Goal: Transaction & Acquisition: Subscribe to service/newsletter

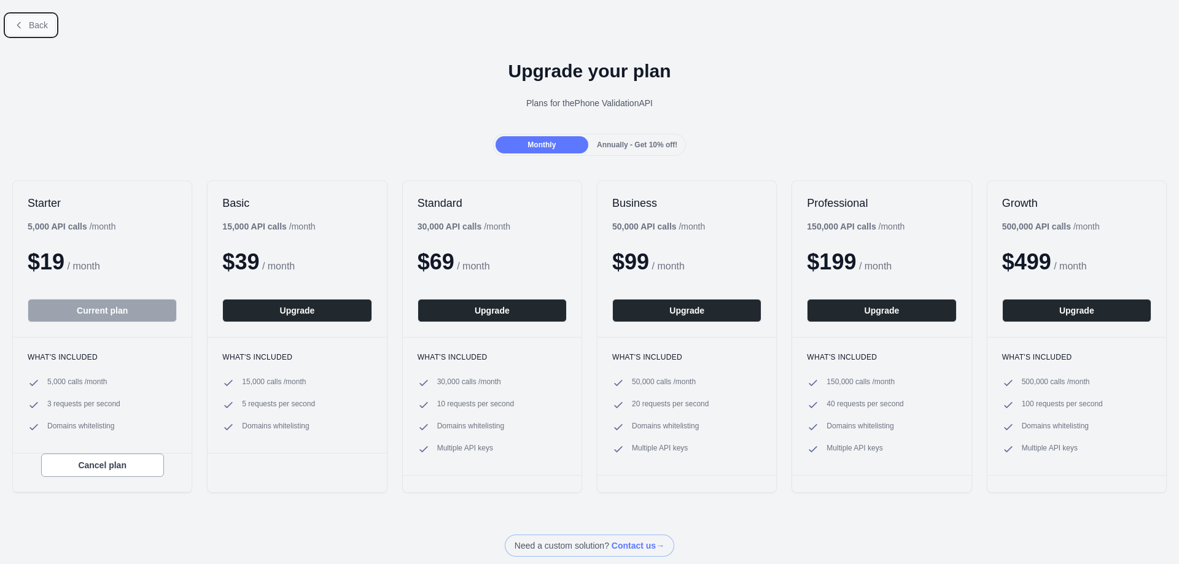
click at [26, 23] on button "Back" at bounding box center [31, 25] width 50 height 21
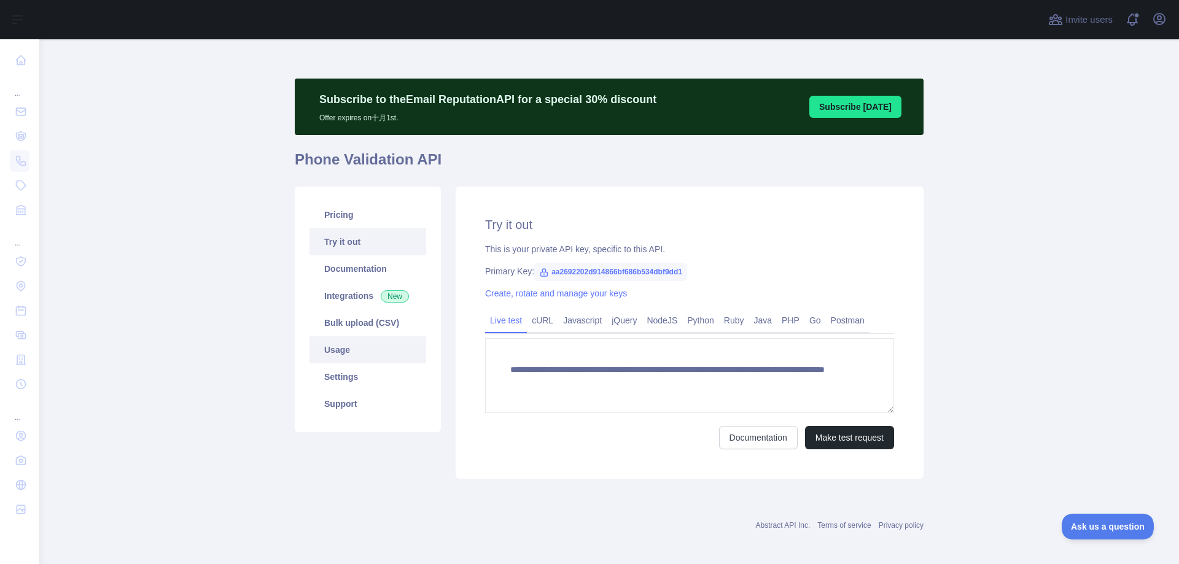
click at [333, 352] on link "Usage" at bounding box center [368, 350] width 117 height 27
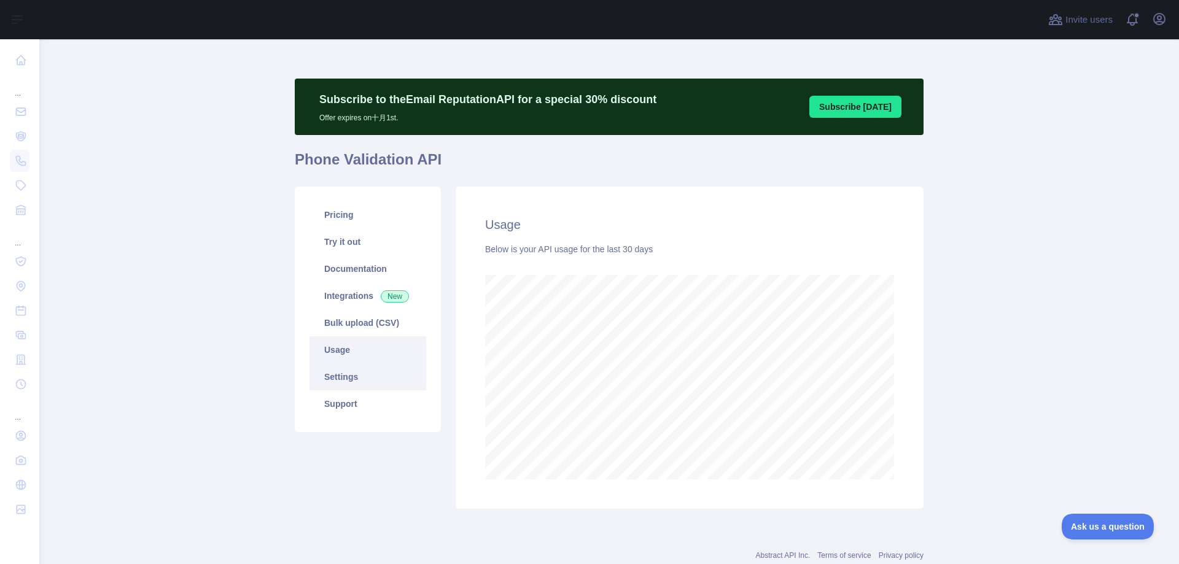
scroll to position [525, 1129]
click at [326, 214] on link "Pricing" at bounding box center [368, 214] width 117 height 27
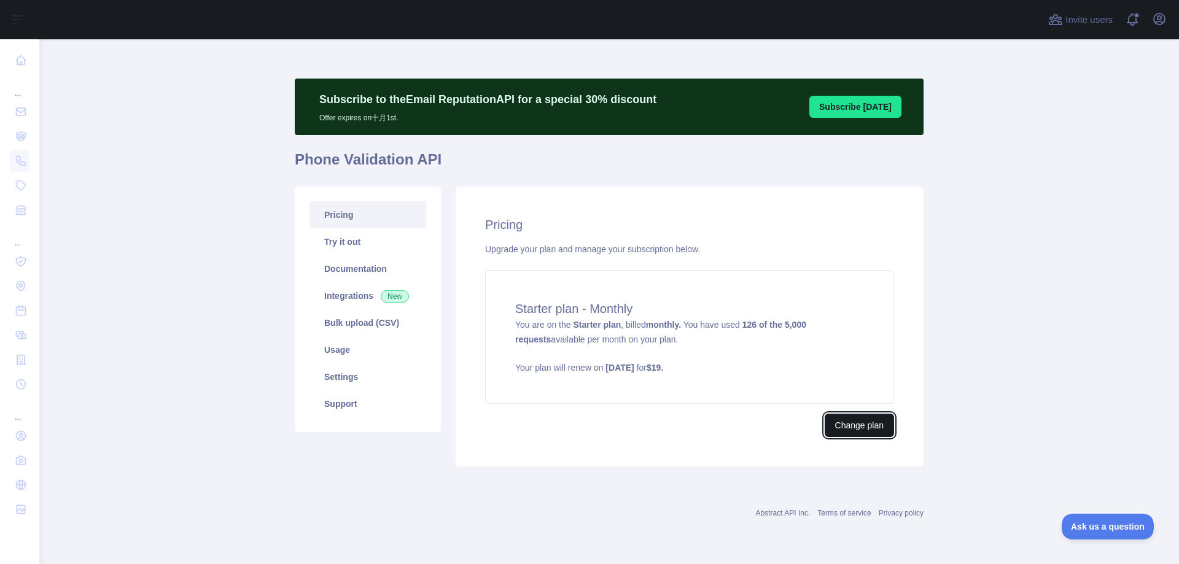
click at [861, 425] on button "Change plan" at bounding box center [859, 425] width 69 height 23
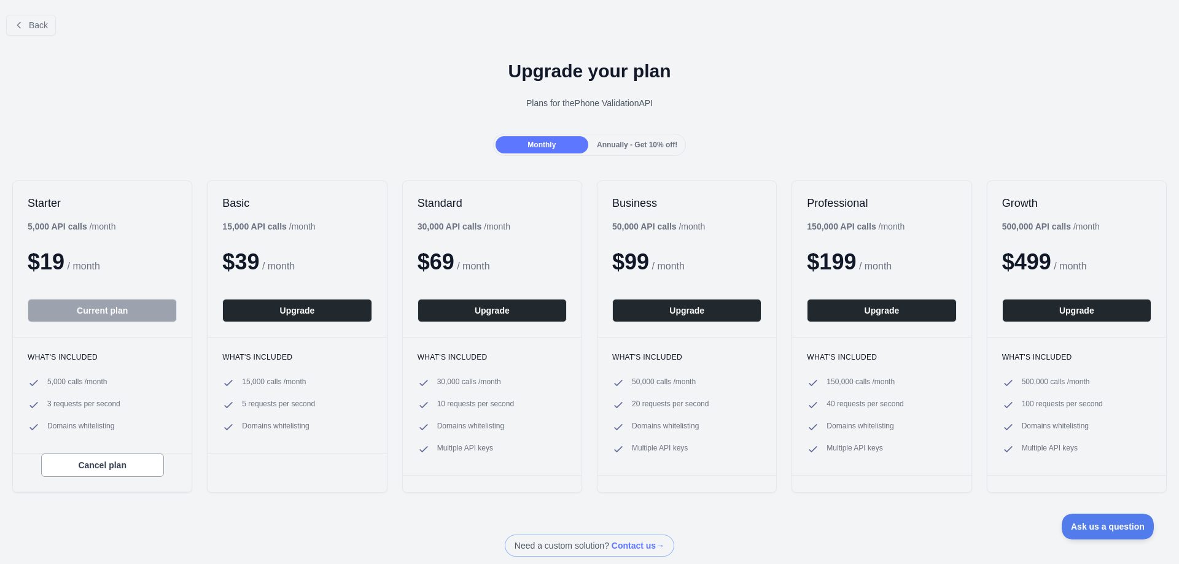
click at [88, 313] on button "Current plan" at bounding box center [102, 310] width 149 height 23
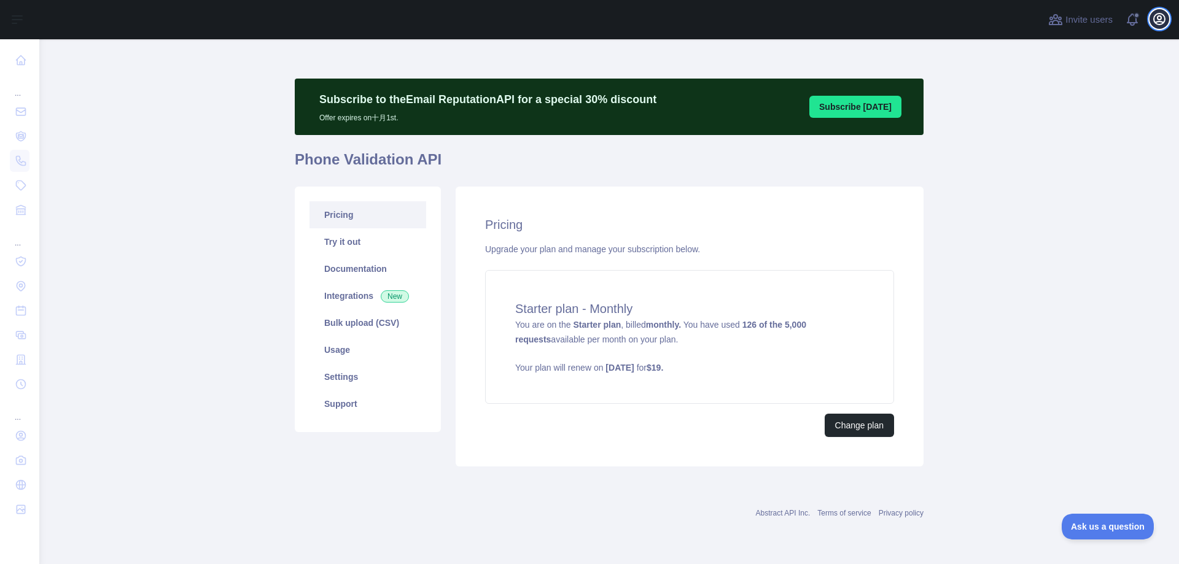
click at [1161, 21] on icon "button" at bounding box center [1159, 19] width 11 height 11
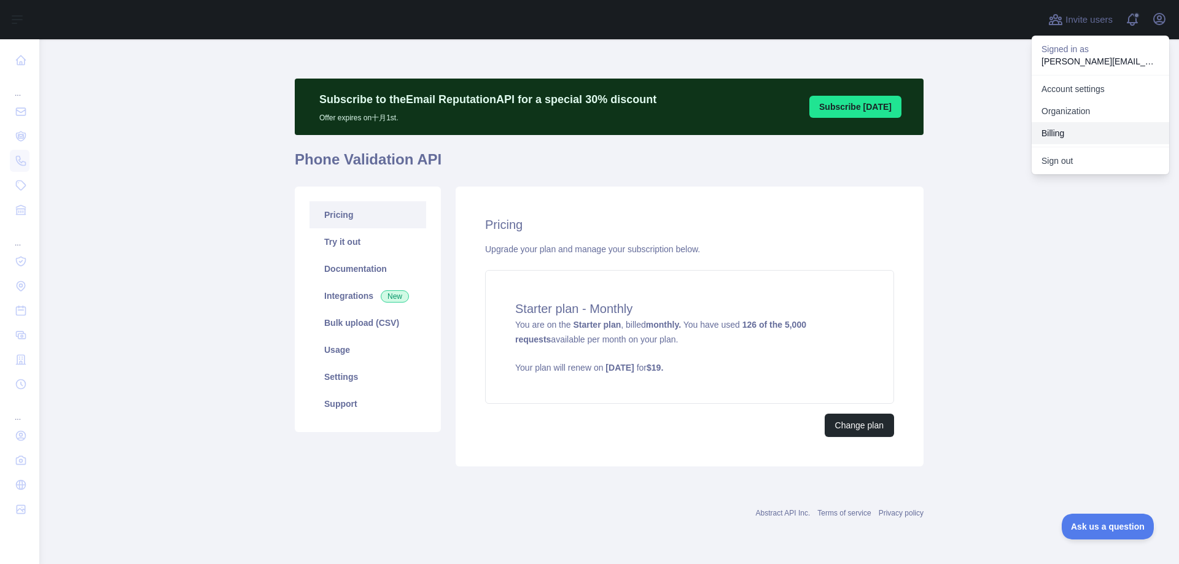
click at [1064, 134] on button "Billing" at bounding box center [1101, 133] width 138 height 22
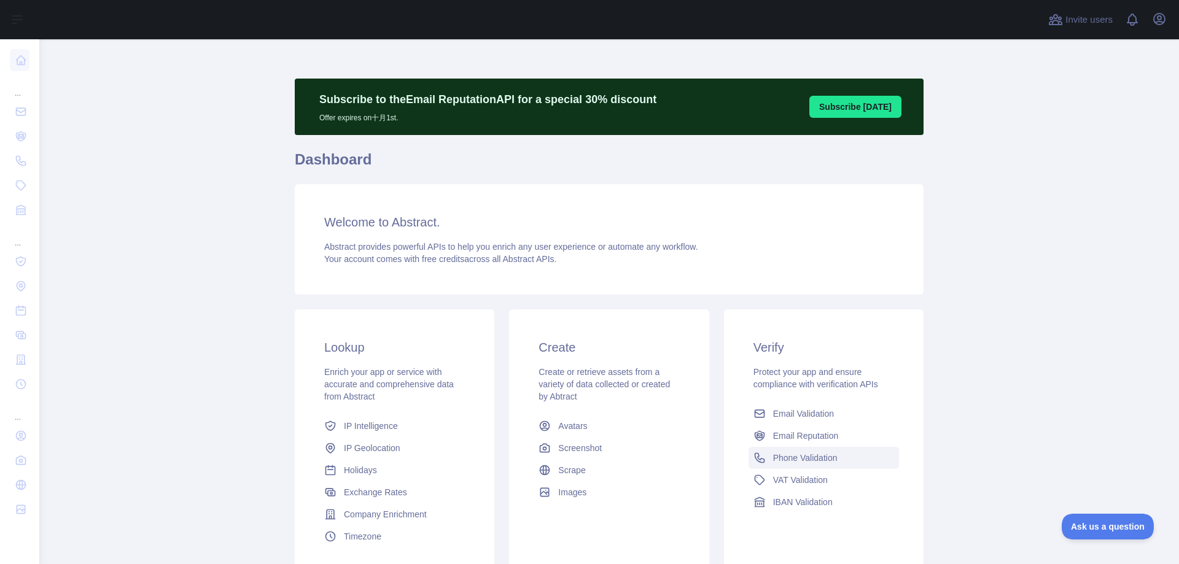
click at [807, 462] on span "Phone Validation" at bounding box center [805, 458] width 64 height 12
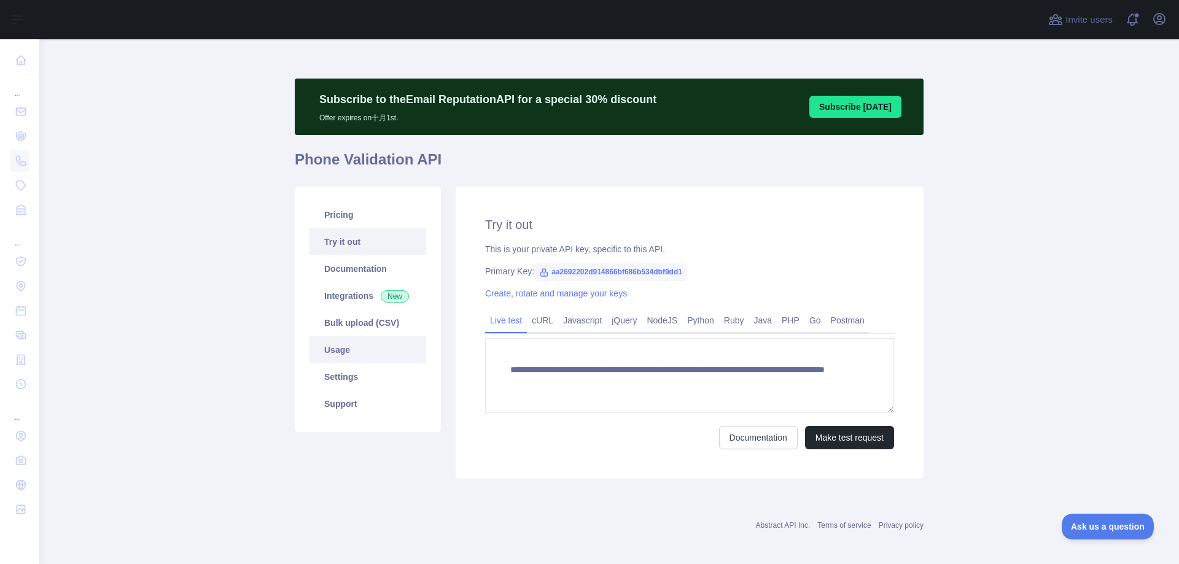
click at [356, 349] on link "Usage" at bounding box center [368, 350] width 117 height 27
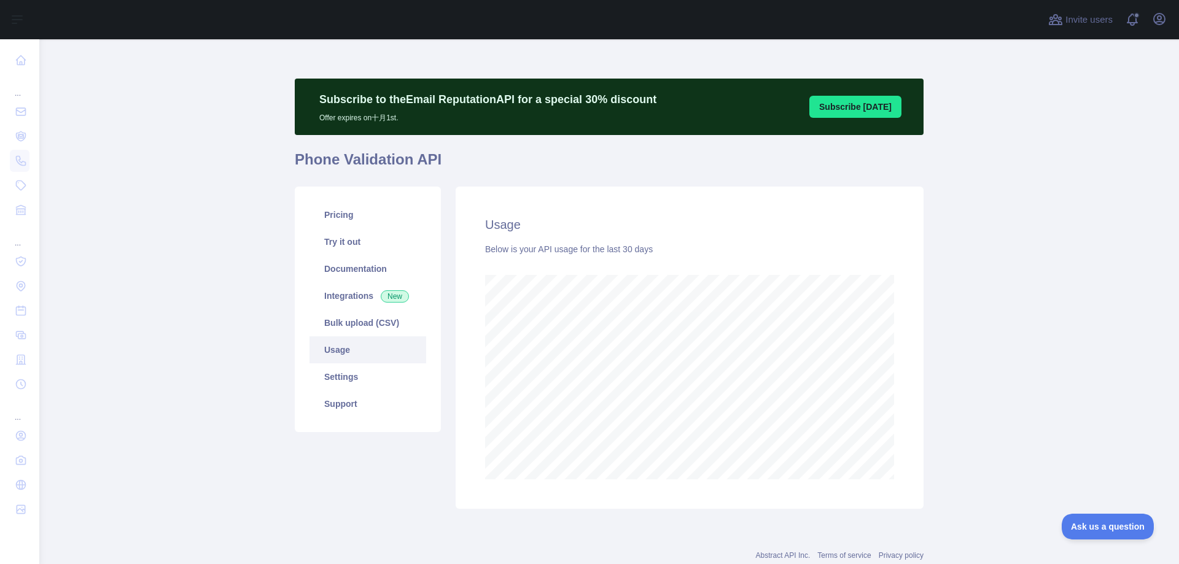
scroll to position [613575, 612970]
click at [855, 109] on button "Subscribe [DATE]" at bounding box center [855, 107] width 92 height 22
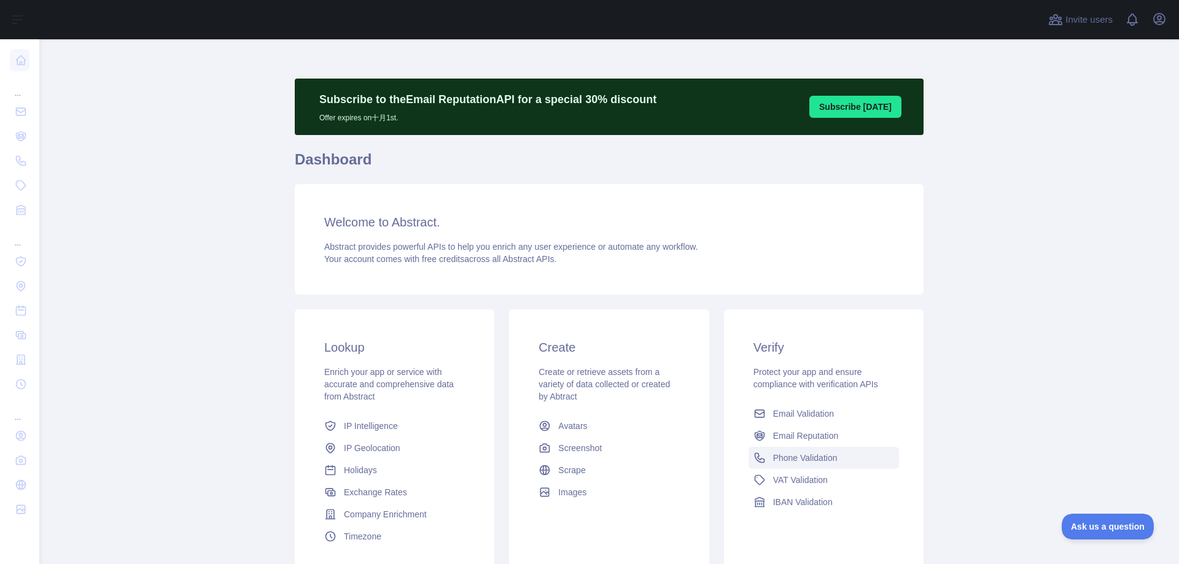
click at [782, 460] on span "Phone Validation" at bounding box center [805, 458] width 64 height 12
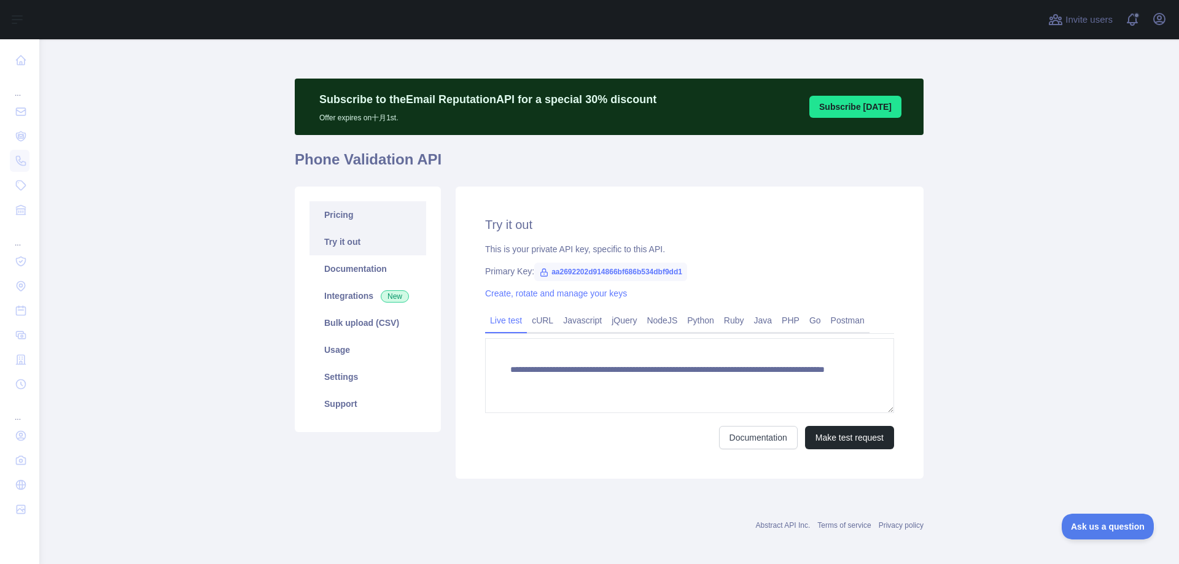
click at [344, 218] on link "Pricing" at bounding box center [368, 214] width 117 height 27
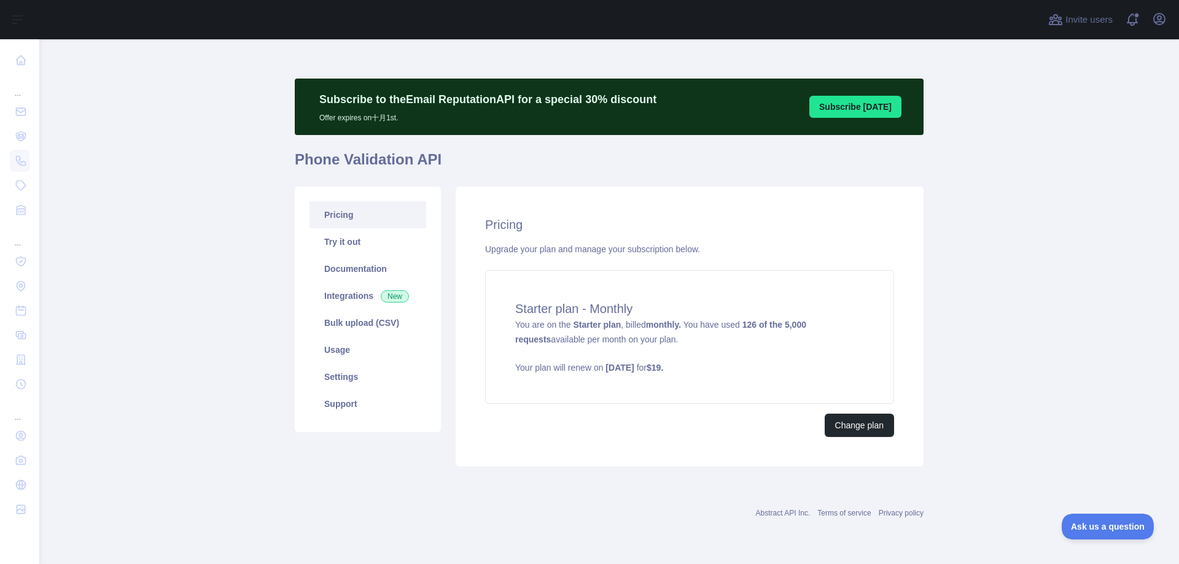
click at [346, 219] on link "Pricing" at bounding box center [368, 214] width 117 height 27
click at [353, 221] on link "Pricing" at bounding box center [368, 214] width 117 height 27
click at [867, 431] on button "Change plan" at bounding box center [859, 425] width 69 height 23
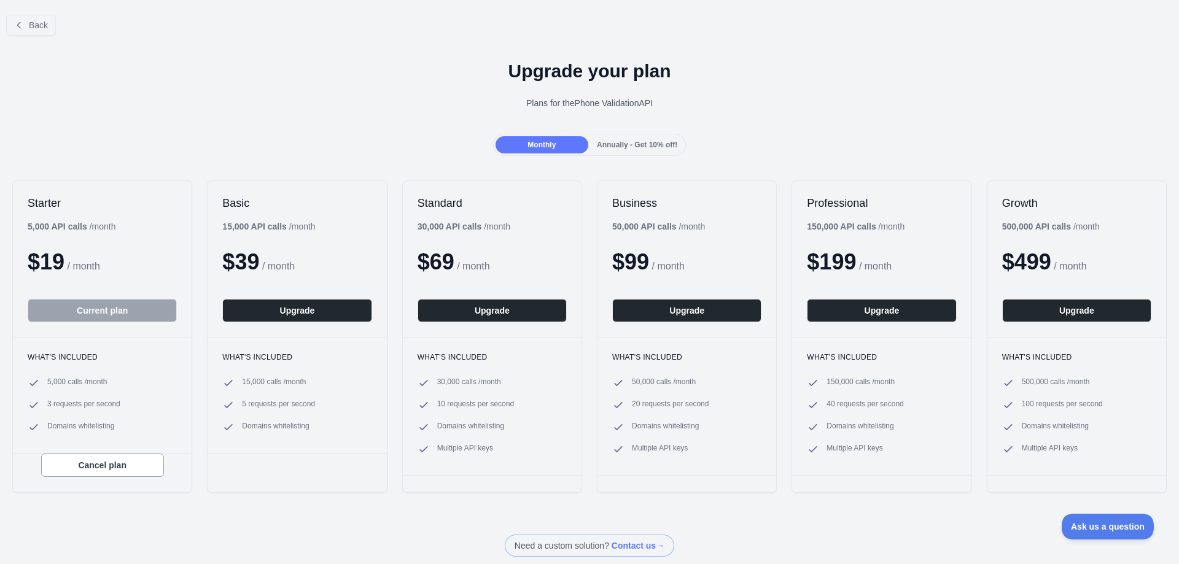
click at [621, 147] on span "Annually - Get 10% off!" at bounding box center [637, 145] width 80 height 9
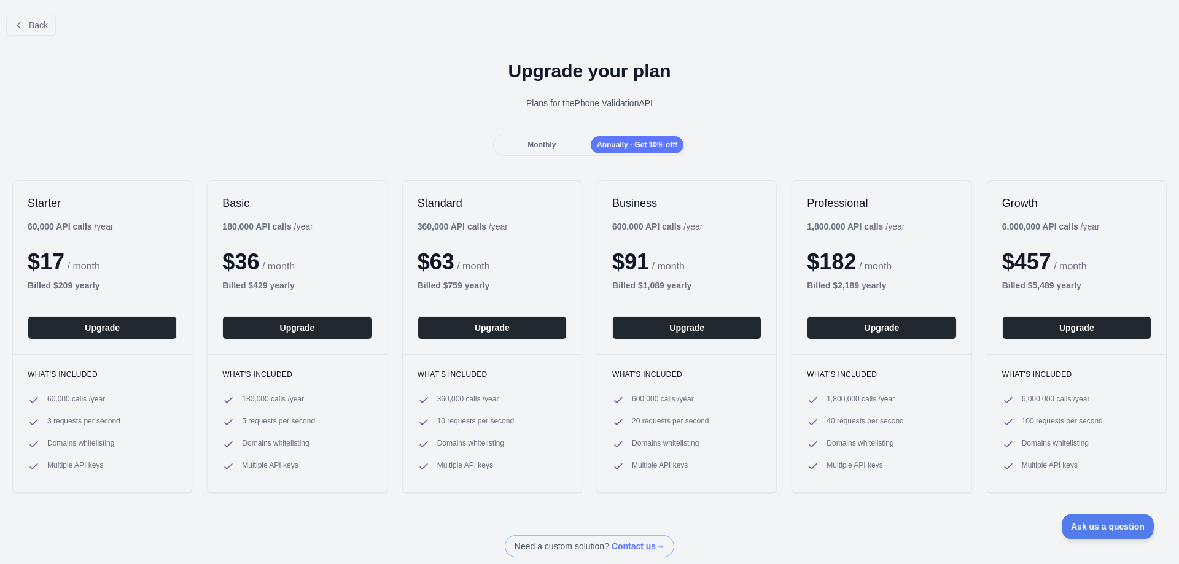
click at [538, 147] on span "Monthly" at bounding box center [542, 145] width 28 height 9
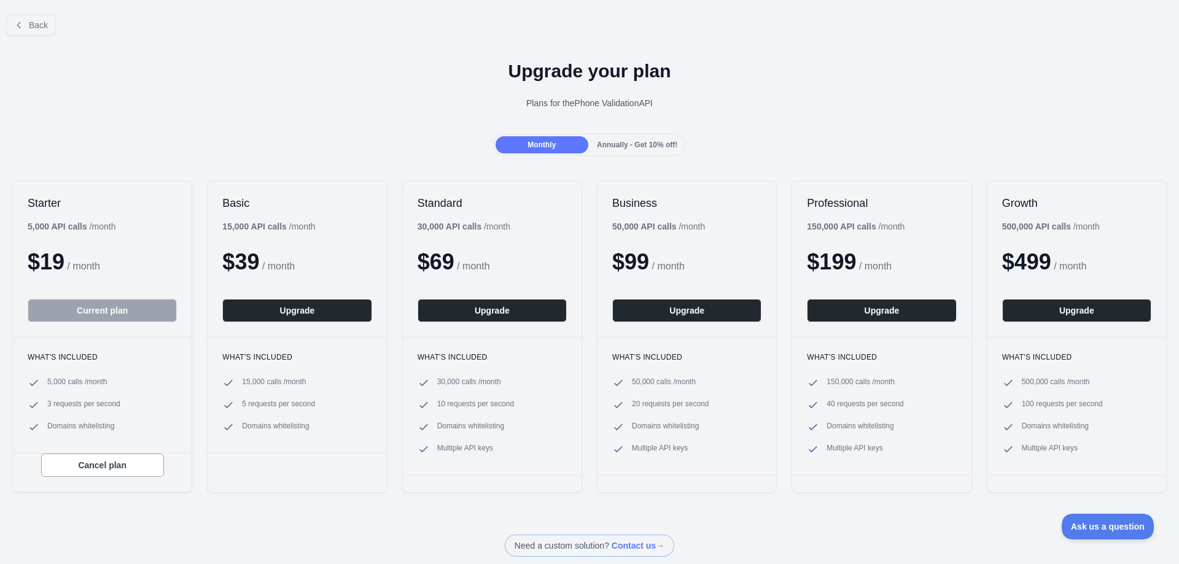
click at [627, 142] on span "Annually - Get 10% off!" at bounding box center [637, 145] width 80 height 9
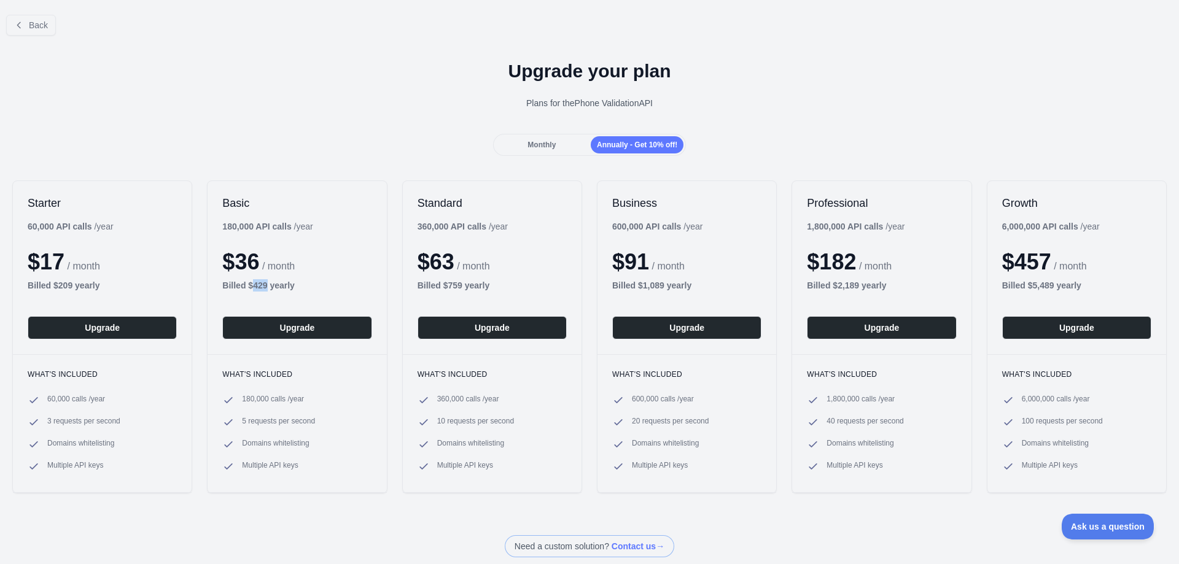
drag, startPoint x: 252, startPoint y: 287, endPoint x: 265, endPoint y: 286, distance: 12.9
click at [265, 286] on b "Billed $ 429 yearly" at bounding box center [258, 286] width 72 height 10
click at [540, 145] on span "Monthly" at bounding box center [542, 145] width 28 height 9
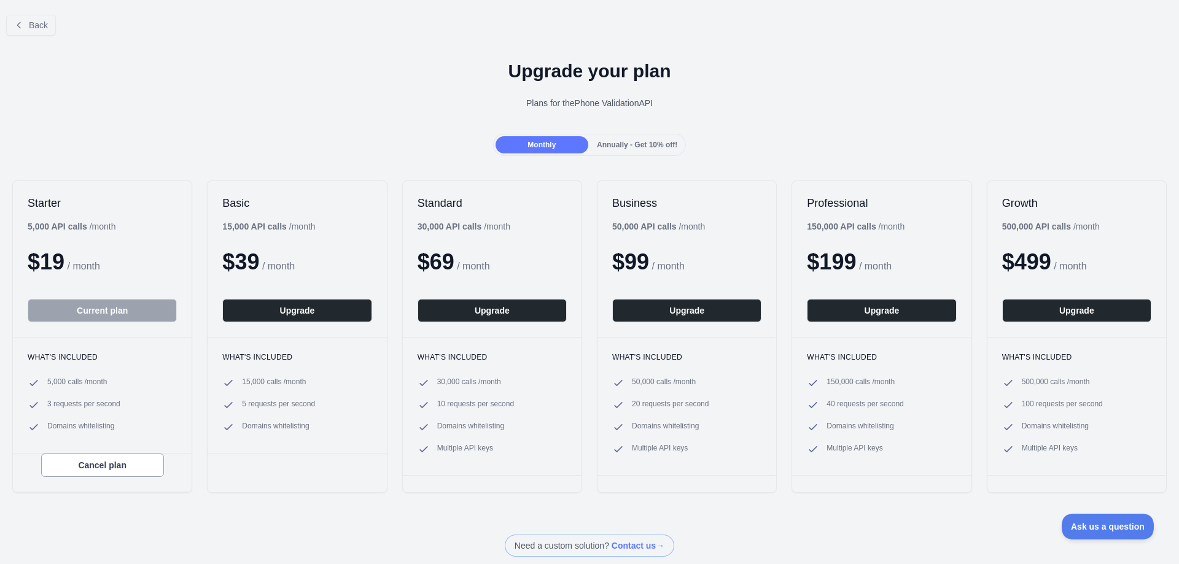
click at [613, 142] on span "Annually - Get 10% off!" at bounding box center [637, 145] width 80 height 9
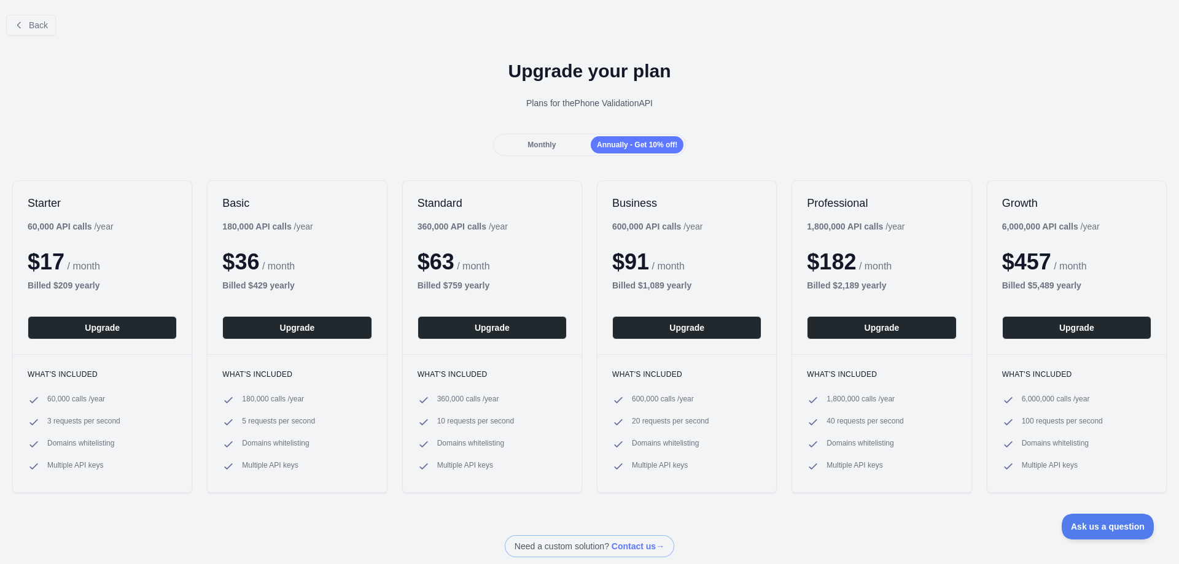
click at [544, 145] on span "Monthly" at bounding box center [542, 145] width 28 height 9
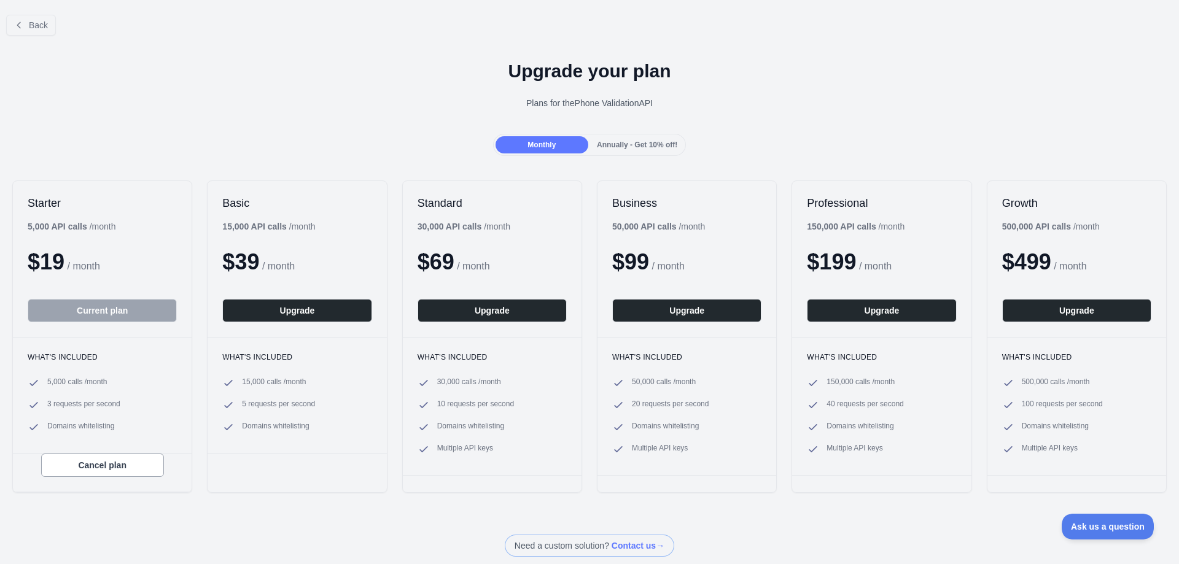
click at [620, 150] on div "Annually - Get 10% off!" at bounding box center [637, 144] width 93 height 17
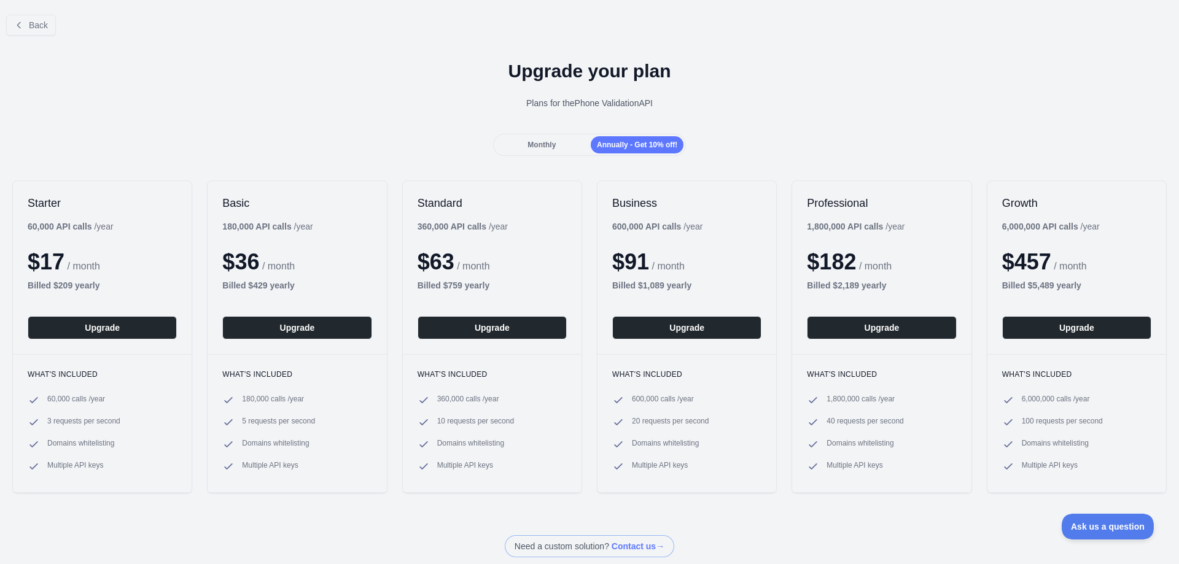
click at [550, 147] on span "Monthly" at bounding box center [542, 145] width 28 height 9
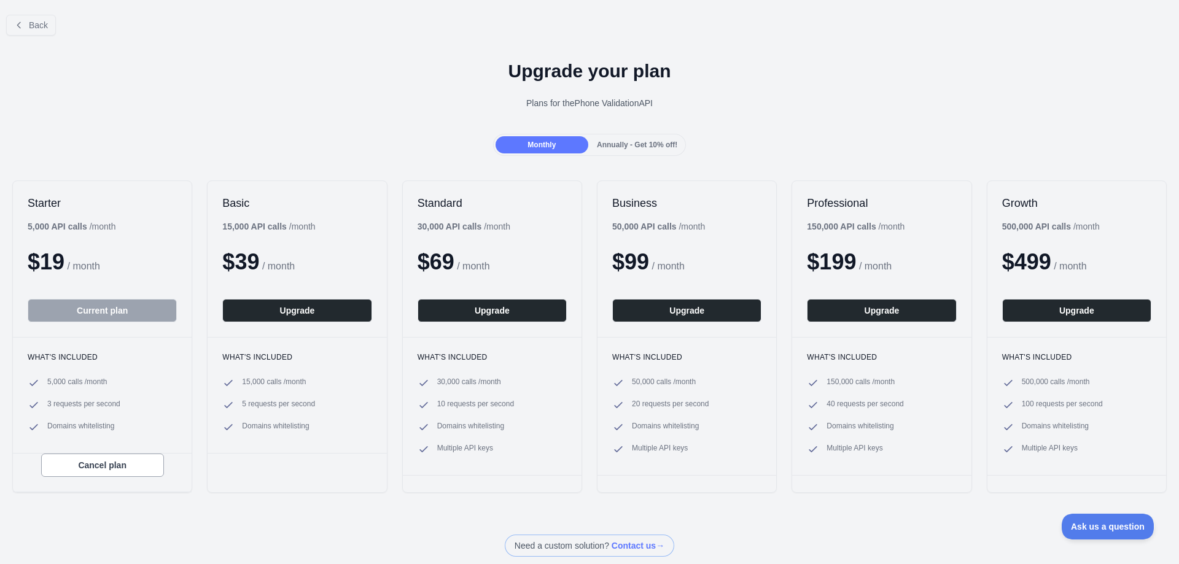
click at [639, 143] on span "Annually - Get 10% off!" at bounding box center [637, 145] width 80 height 9
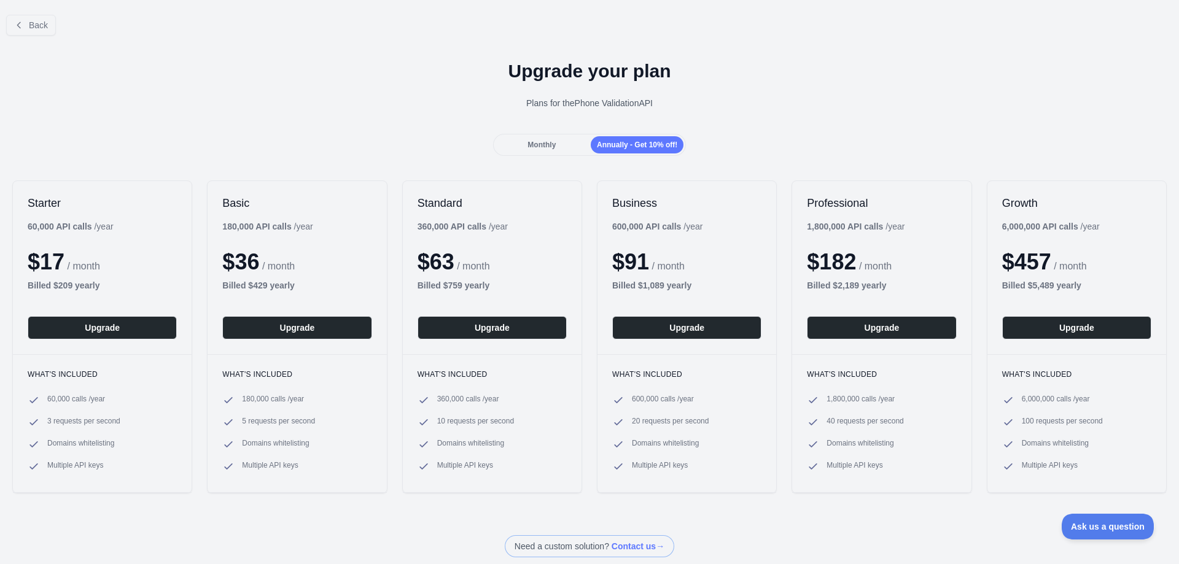
click at [542, 143] on span "Monthly" at bounding box center [542, 145] width 28 height 9
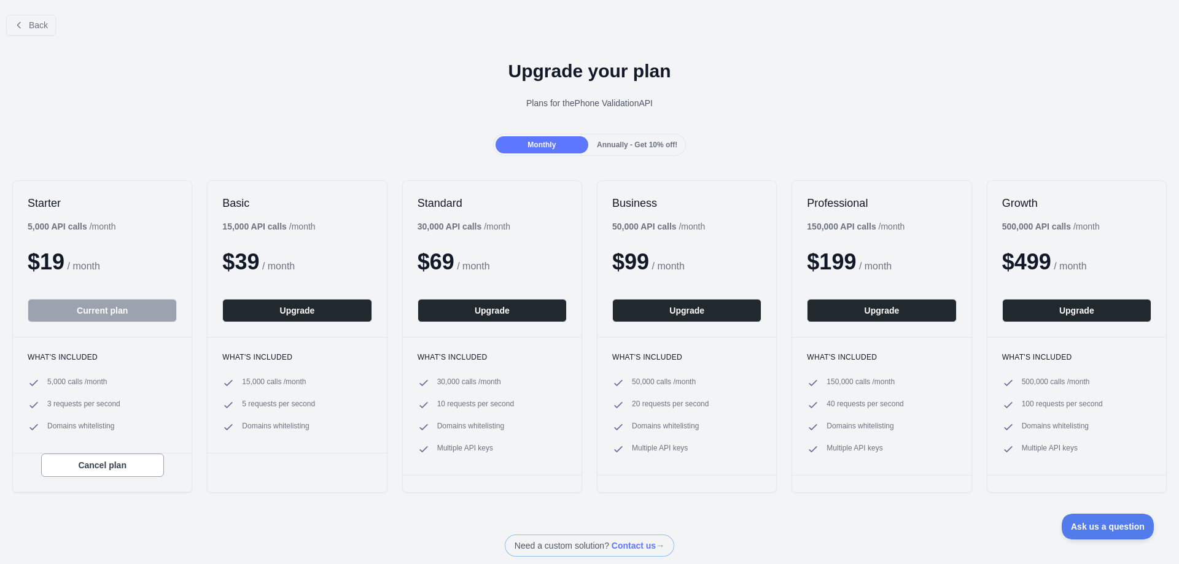
click at [418, 100] on div "Plans for the Phone Validation API" at bounding box center [589, 103] width 1159 height 12
click at [411, 124] on div "Upgrade your plan Plans for the Phone Validation API" at bounding box center [589, 89] width 1179 height 88
click at [271, 513] on div "Back Upgrade your plan Plans for the Phone Validation API Monthly Annually - Ge…" at bounding box center [589, 281] width 1179 height 552
drag, startPoint x: 406, startPoint y: 134, endPoint x: 607, endPoint y: 190, distance: 208.6
click at [406, 134] on div "Monthly Annually - Get 10% off!" at bounding box center [589, 145] width 1179 height 22
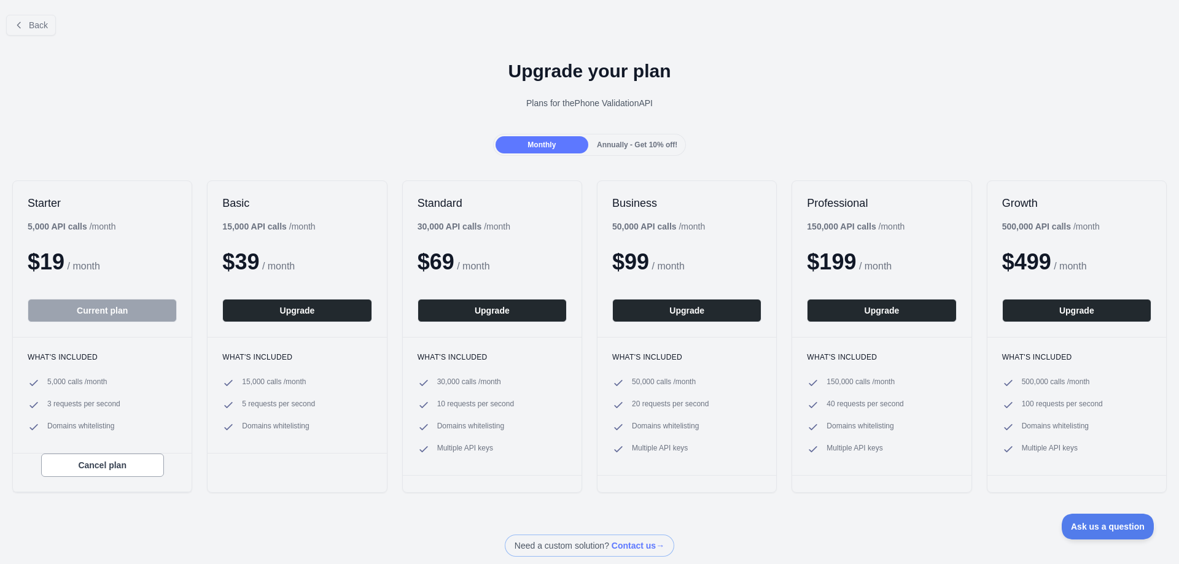
click at [736, 106] on div "Plans for the Phone Validation API" at bounding box center [589, 103] width 1159 height 12
click at [289, 310] on button "Upgrade" at bounding box center [296, 310] width 149 height 23
